Goal: Transaction & Acquisition: Obtain resource

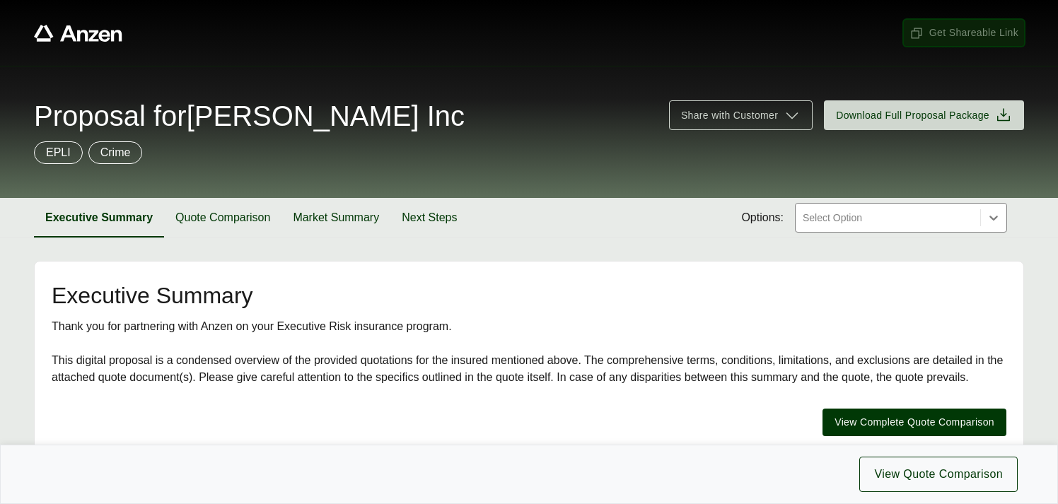
click at [958, 28] on span "Get Shareable Link" at bounding box center [964, 32] width 109 height 15
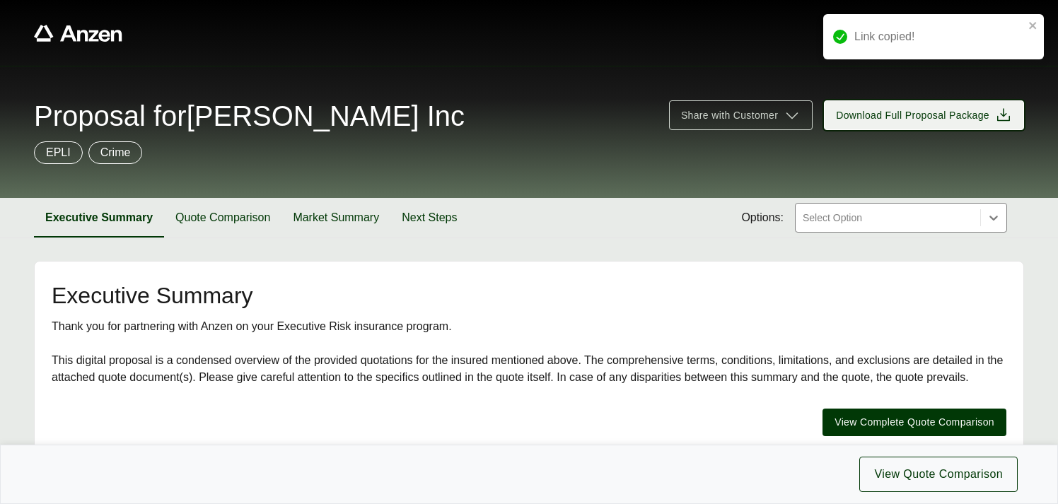
click at [909, 117] on span "Download Full Proposal Package" at bounding box center [913, 115] width 154 height 15
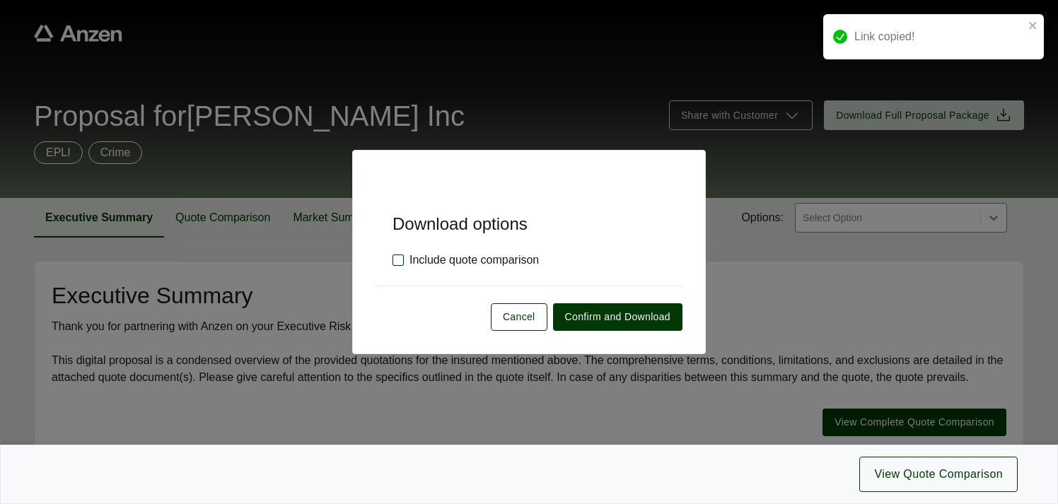
click at [395, 260] on label "Include quote comparison" at bounding box center [466, 260] width 146 height 17
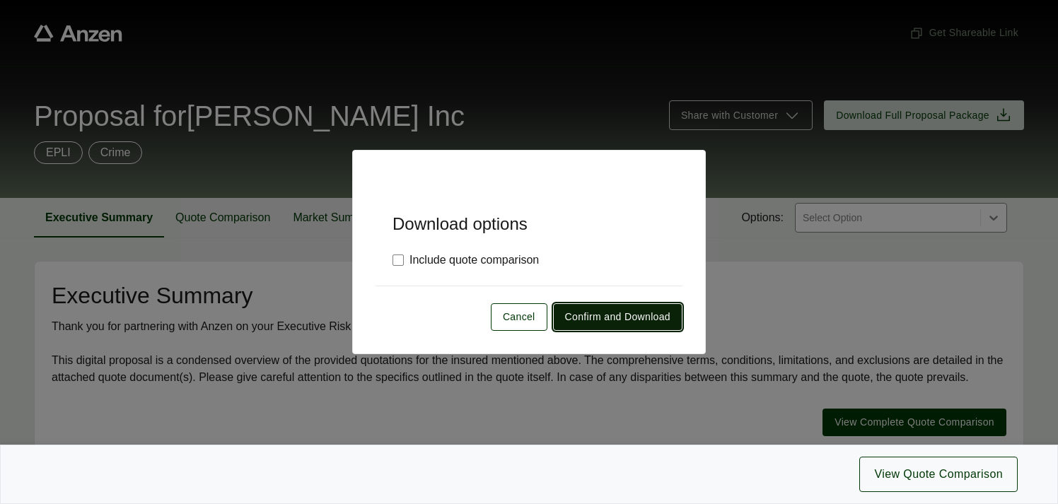
click at [581, 316] on span "Confirm and Download" at bounding box center [617, 317] width 105 height 15
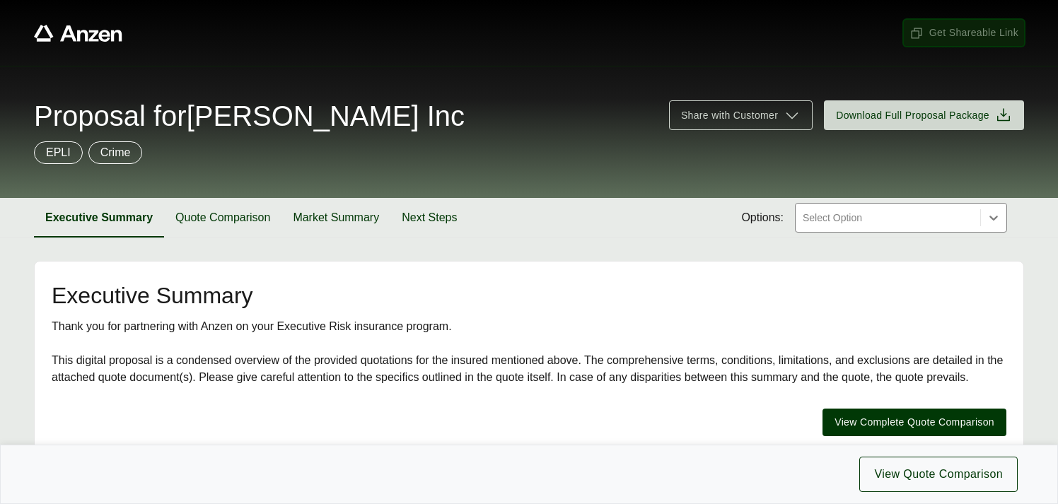
click at [974, 33] on span "Get Shareable Link" at bounding box center [964, 32] width 109 height 15
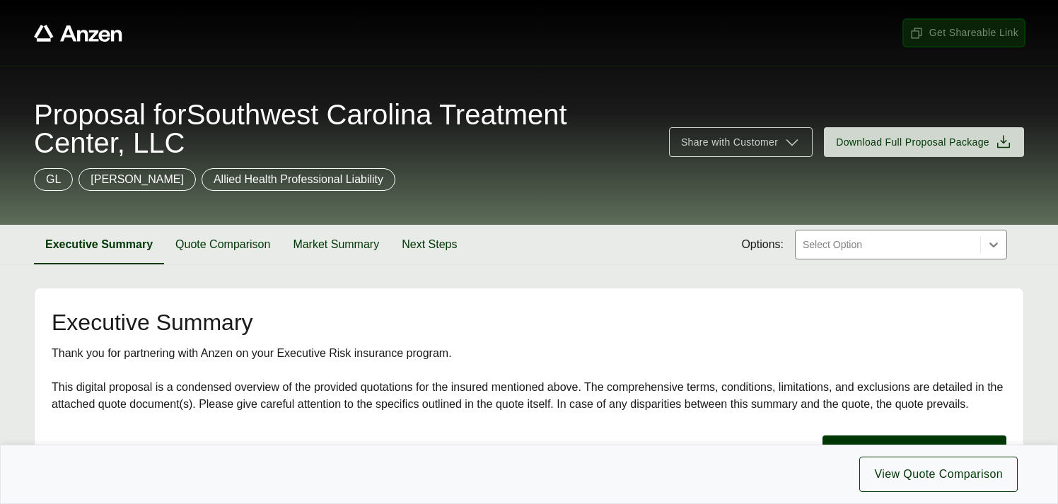
click at [944, 31] on span "Get Shareable Link" at bounding box center [964, 32] width 109 height 15
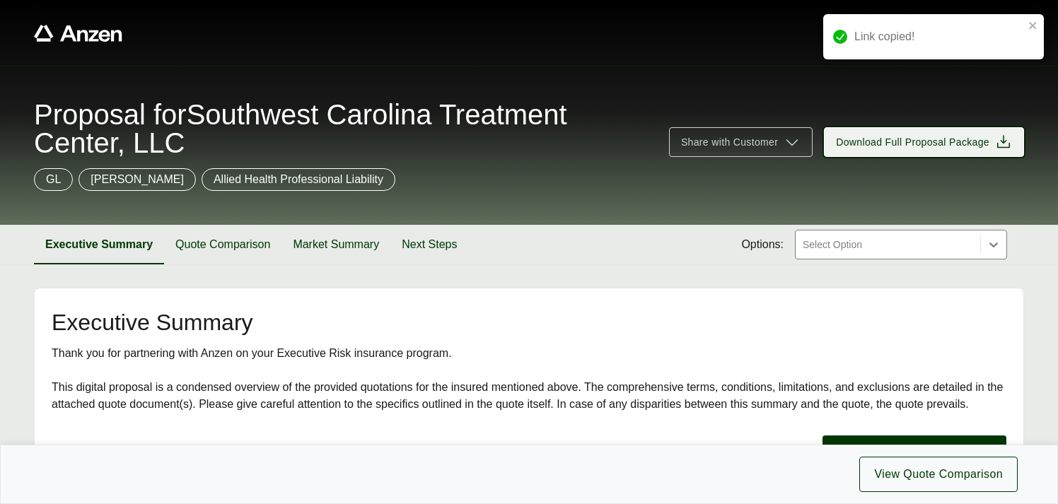
click at [935, 134] on span "Download Full Proposal Package" at bounding box center [924, 142] width 176 height 17
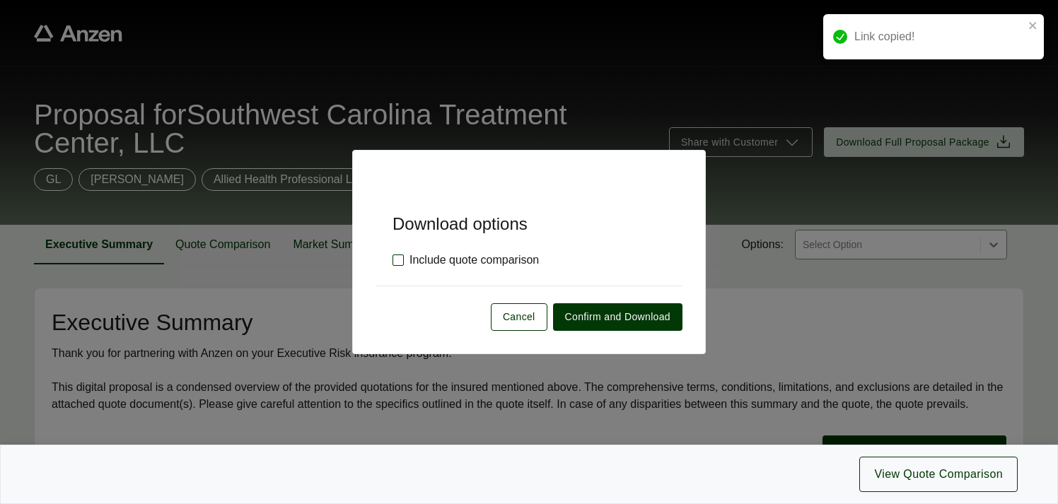
click at [396, 258] on label "Include quote comparison" at bounding box center [466, 260] width 146 height 17
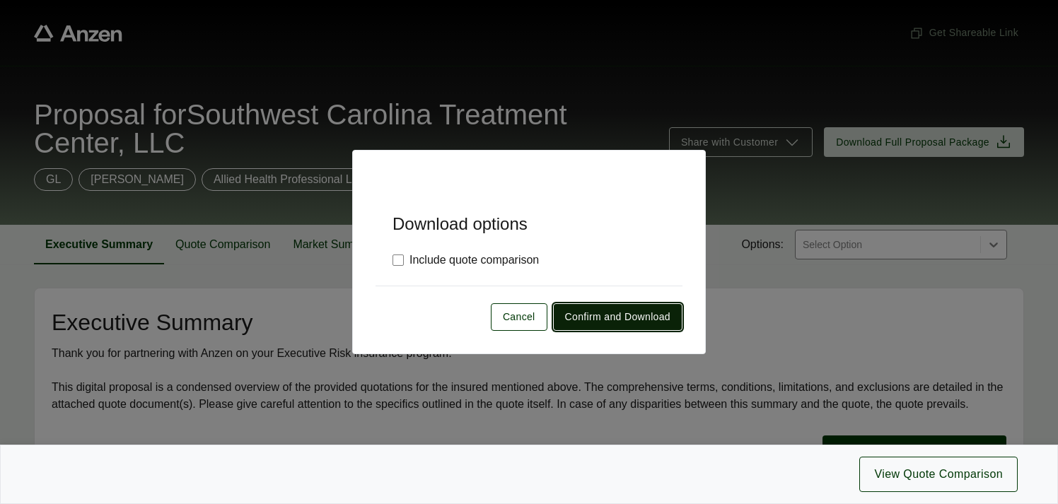
click at [601, 311] on span "Confirm and Download" at bounding box center [617, 317] width 105 height 15
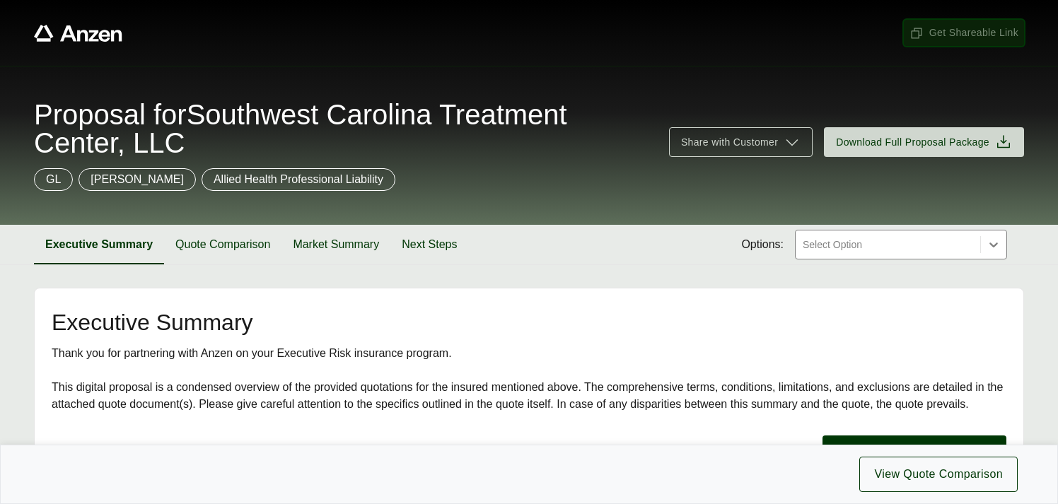
click at [959, 33] on span "Get Shareable Link" at bounding box center [964, 32] width 109 height 15
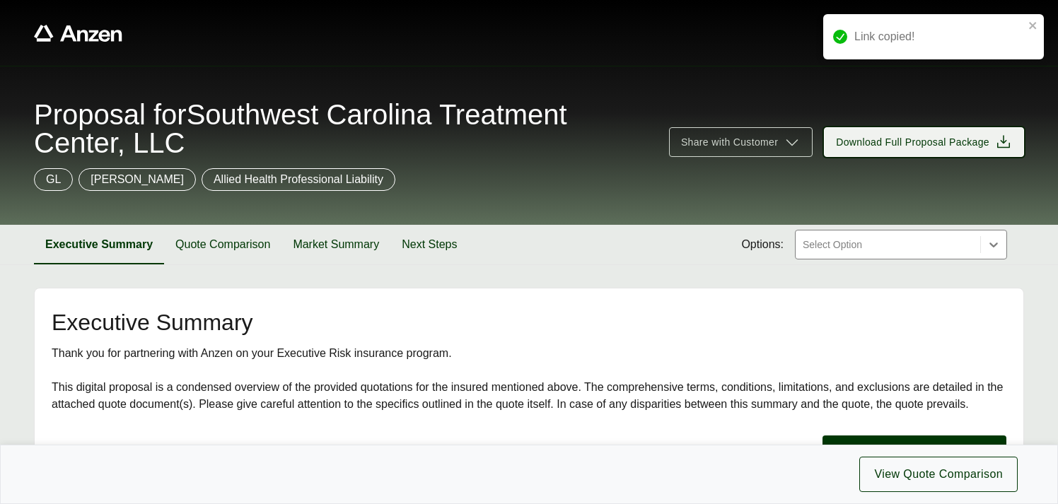
click at [928, 143] on span "Download Full Proposal Package" at bounding box center [913, 142] width 154 height 15
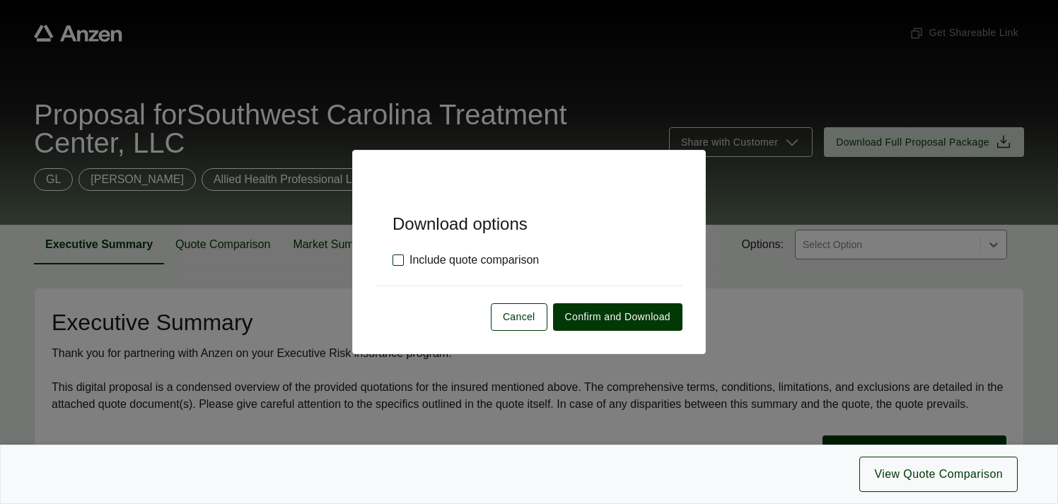
click at [398, 262] on label "Include quote comparison" at bounding box center [466, 260] width 146 height 17
click at [613, 317] on span "Confirm and Download" at bounding box center [617, 317] width 105 height 15
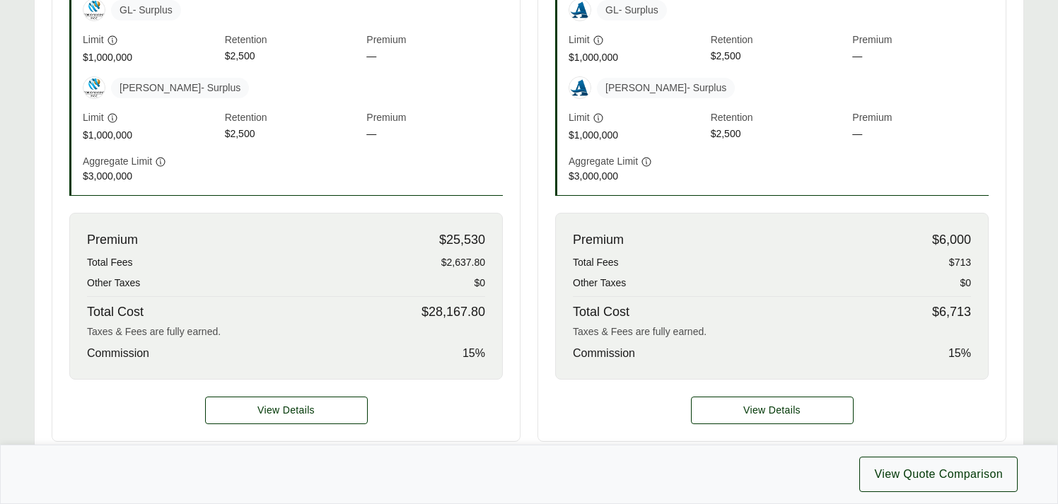
scroll to position [645, 0]
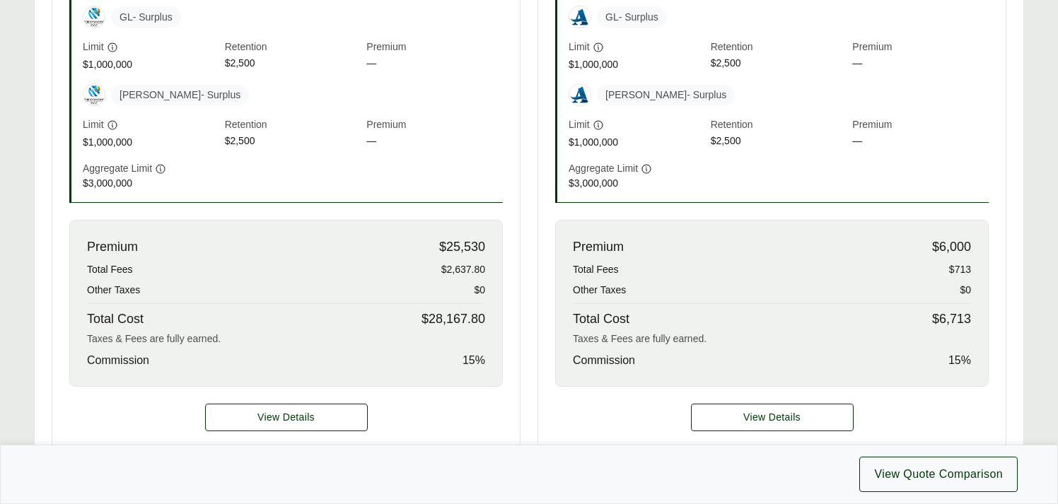
click at [488, 320] on div "Premium $25,530 Total Fees $2,637.80 Other Taxes $0 Total Cost $28,167.80 Taxes…" at bounding box center [286, 303] width 434 height 167
